Goal: Task Accomplishment & Management: Complete application form

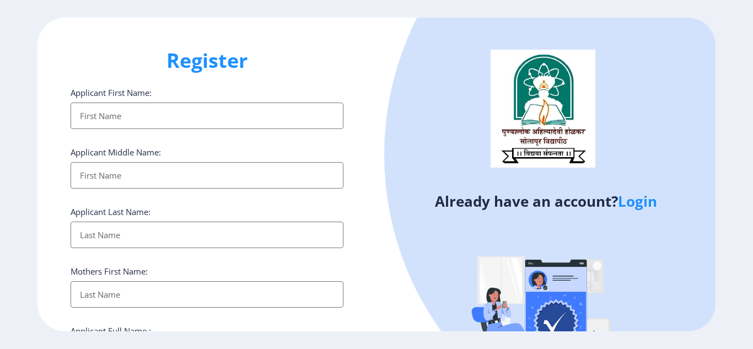
select select
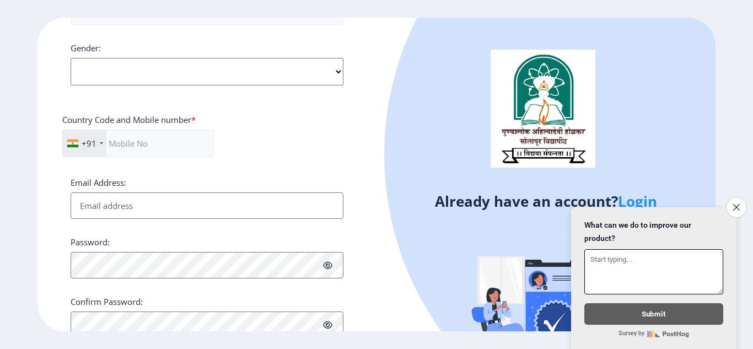
scroll to position [453, 0]
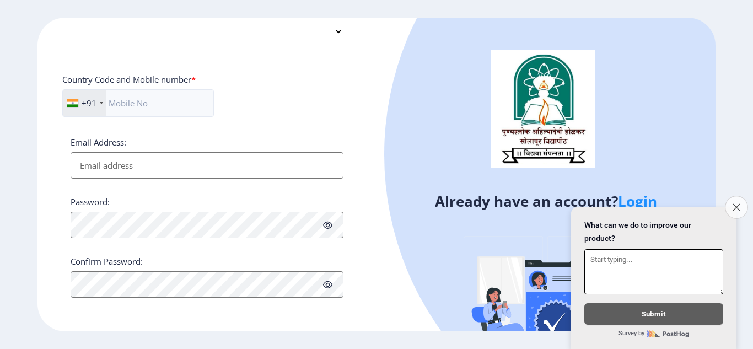
click at [736, 203] on icon "Close survey" at bounding box center [735, 206] width 7 height 7
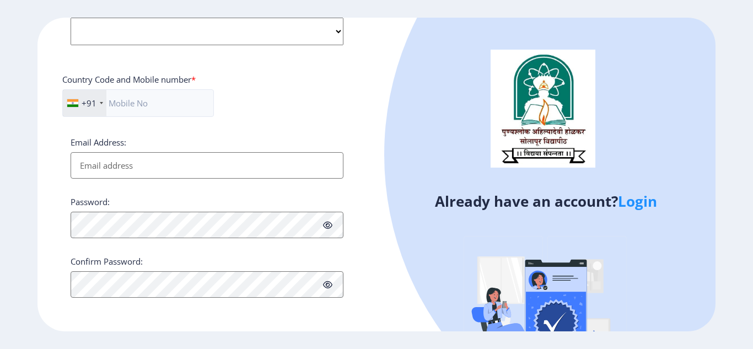
click at [642, 202] on link "Login" at bounding box center [637, 201] width 39 height 20
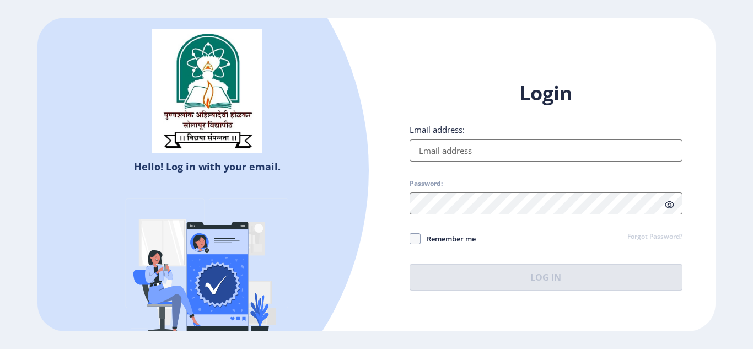
click at [539, 154] on input "Email address:" at bounding box center [545, 150] width 273 height 22
type input "[EMAIL_ADDRESS][DOMAIN_NAME]"
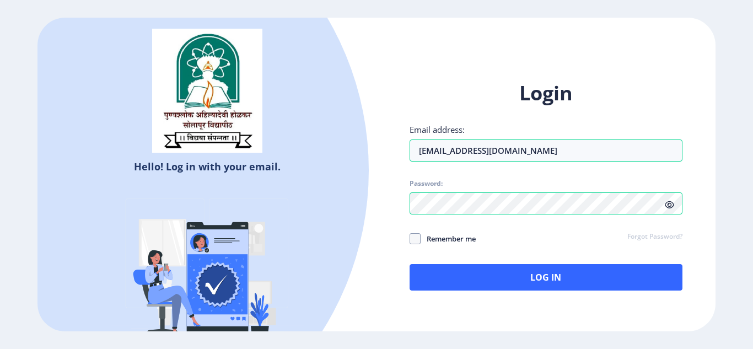
click at [666, 207] on icon at bounding box center [669, 205] width 9 height 8
click at [411, 237] on span at bounding box center [414, 238] width 11 height 11
click at [410, 238] on input "Remember me" at bounding box center [409, 238] width 1 height 1
checkbox input "true"
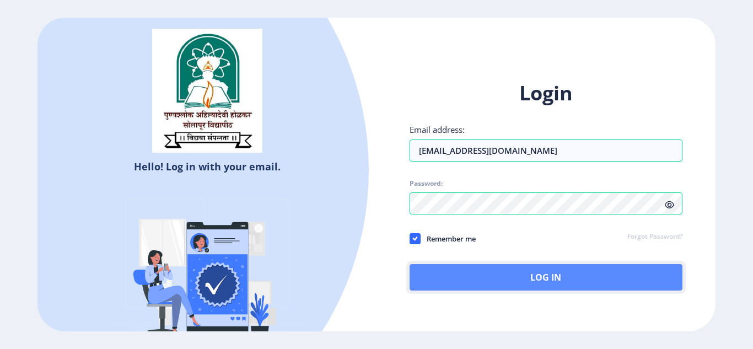
click at [436, 269] on button "Log In" at bounding box center [545, 277] width 273 height 26
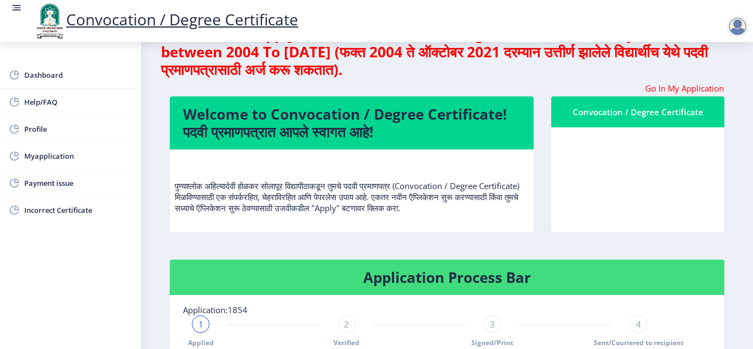
scroll to position [55, 0]
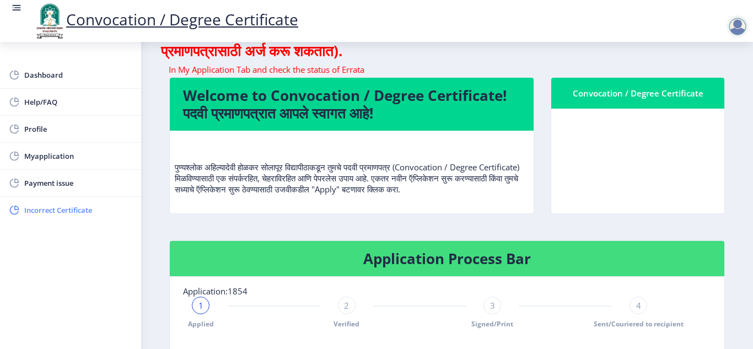
click at [88, 215] on span "Incorrect Certificate" at bounding box center [78, 209] width 108 height 13
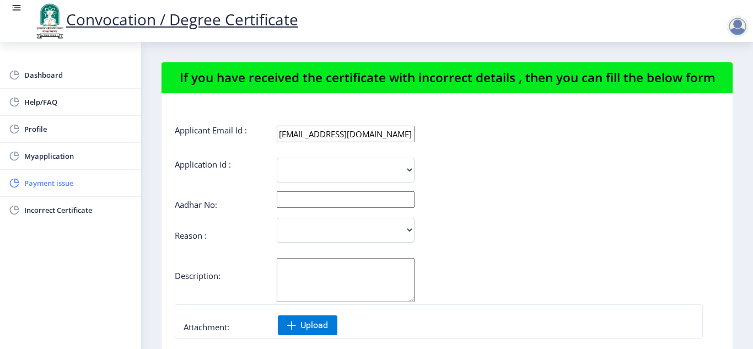
click at [55, 184] on span "Payment issue" at bounding box center [78, 182] width 108 height 13
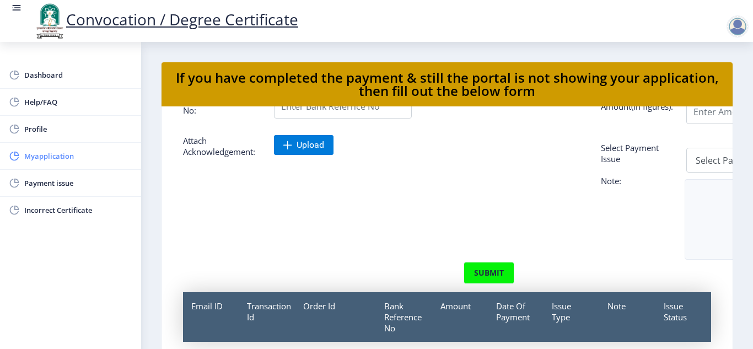
click at [69, 151] on span "Myapplication" at bounding box center [78, 155] width 108 height 13
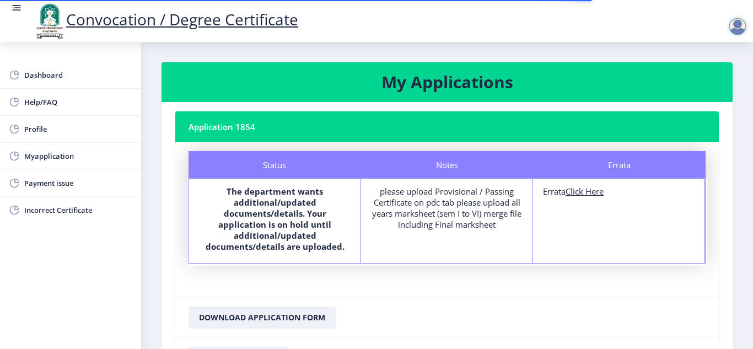
click at [576, 193] on u "Click Here" at bounding box center [584, 191] width 38 height 11
select select
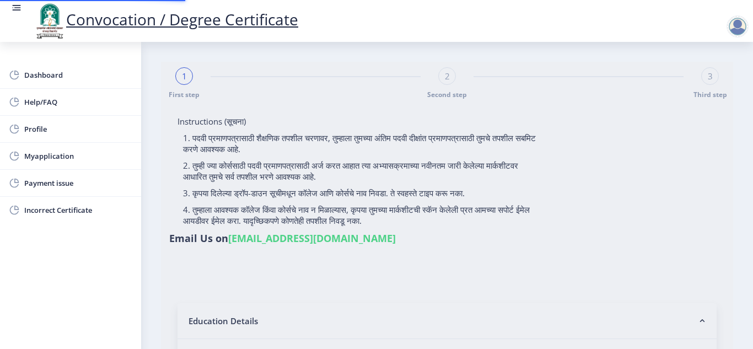
type input "FTQPD1844H"
select select "Regular"
select select "2021"
select select "October"
select select "Grade A"
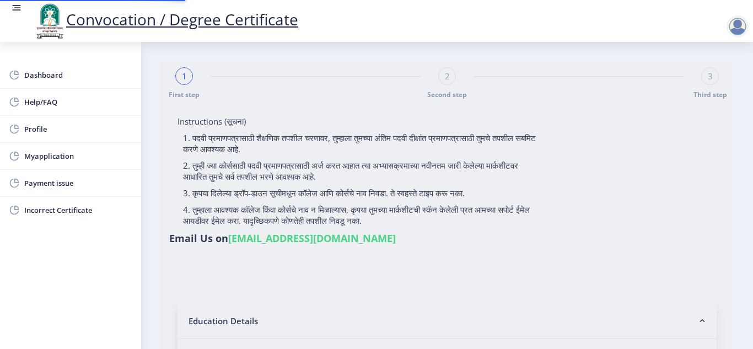
type input "1810868"
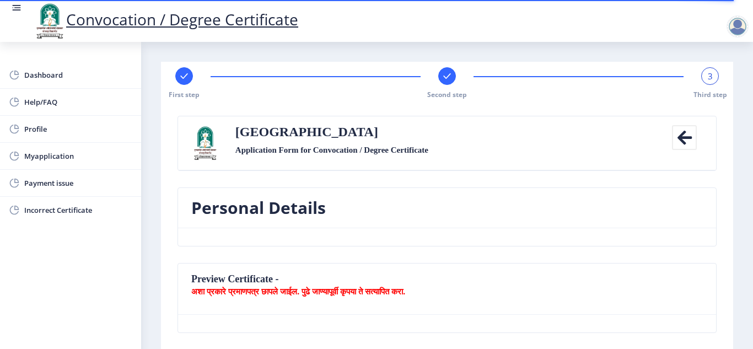
click at [442, 82] on div at bounding box center [447, 76] width 18 height 18
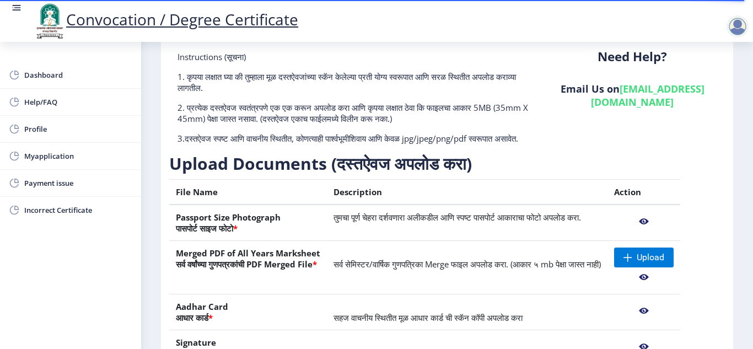
scroll to position [165, 0]
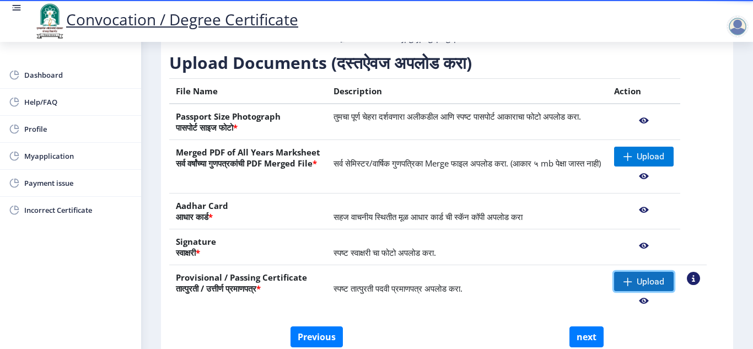
click at [662, 287] on span "Upload" at bounding box center [650, 281] width 28 height 11
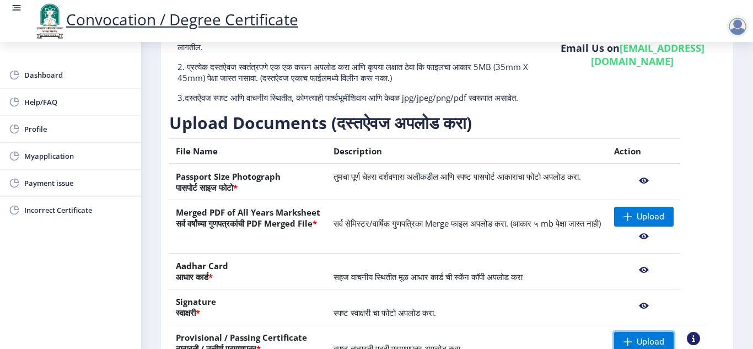
scroll to position [0, 0]
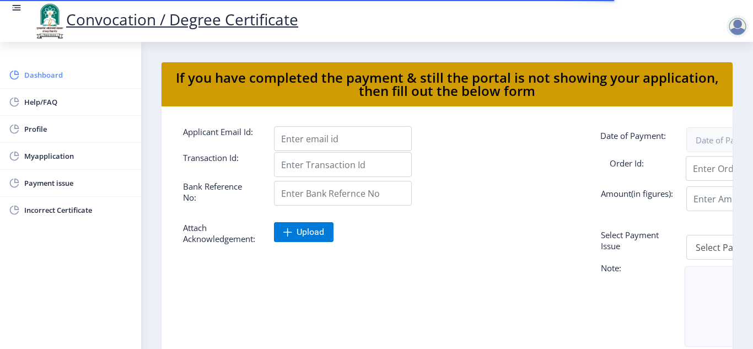
click at [52, 77] on span "Dashboard" at bounding box center [78, 74] width 108 height 13
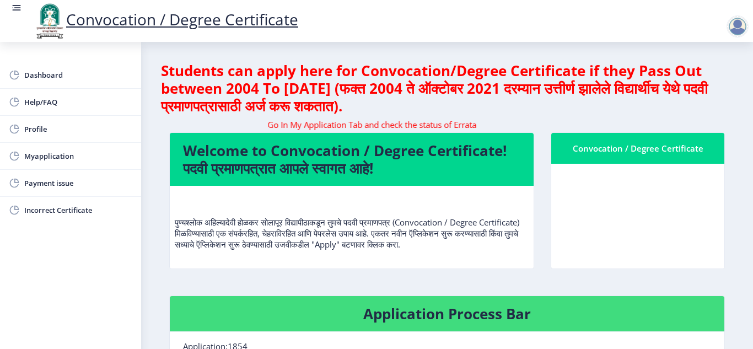
click at [742, 30] on div at bounding box center [737, 26] width 22 height 22
click at [732, 29] on div at bounding box center [737, 26] width 22 height 22
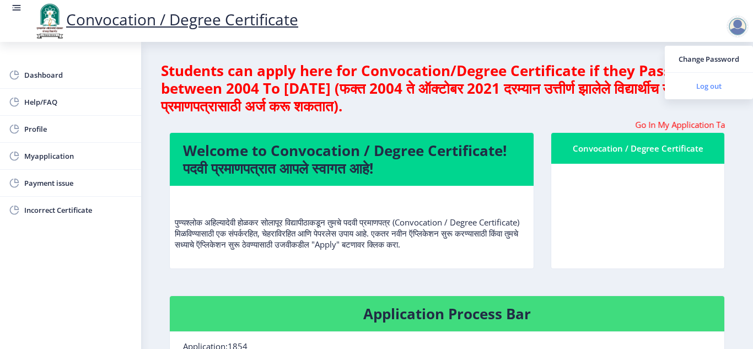
click at [716, 88] on span "Log out" at bounding box center [708, 85] width 71 height 13
